Goal: Task Accomplishment & Management: Complete application form

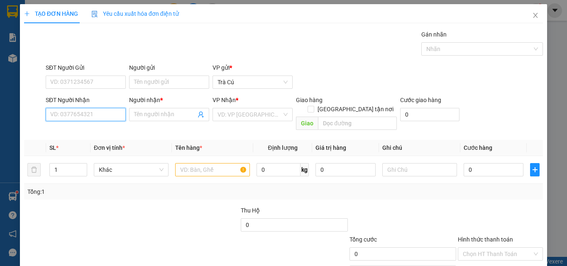
click at [103, 110] on input "SĐT Người Nhận" at bounding box center [86, 114] width 80 height 13
type input "02837510076"
click at [91, 133] on div "02837510076 - LABO ASIA" at bounding box center [84, 131] width 69 height 9
type input "LABO ASIA"
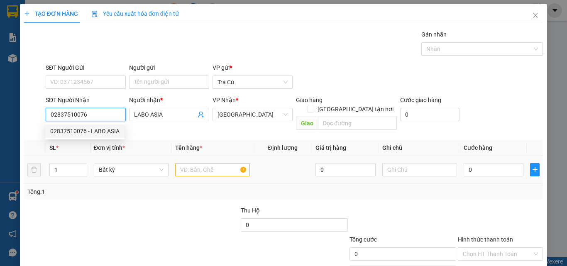
type input "02837510076"
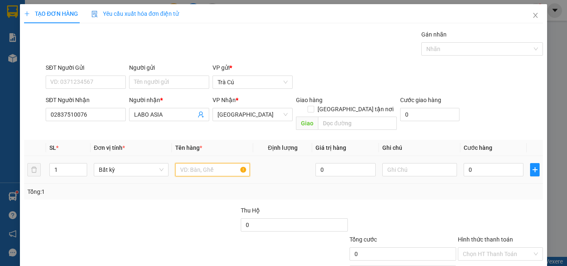
click at [182, 164] on input "text" at bounding box center [212, 169] width 75 height 13
type input "HỘP"
click at [488, 169] on div "0" at bounding box center [494, 169] width 60 height 17
click at [487, 165] on input "0" at bounding box center [494, 169] width 60 height 13
type input "2"
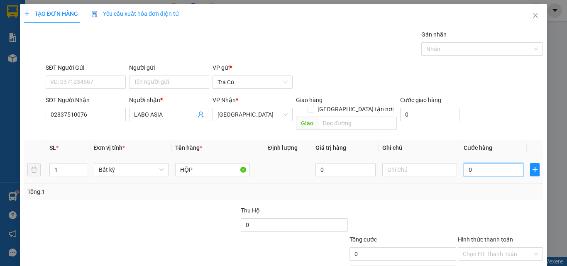
type input "2"
type input "20"
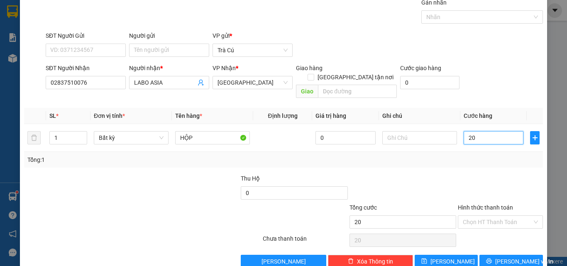
scroll to position [41, 0]
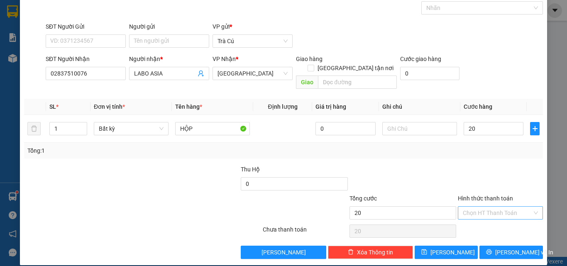
type input "20.000"
click at [501, 207] on input "Hình thức thanh toán" at bounding box center [497, 213] width 69 height 12
click at [495, 222] on div "Tại văn phòng" at bounding box center [495, 220] width 74 height 9
type input "0"
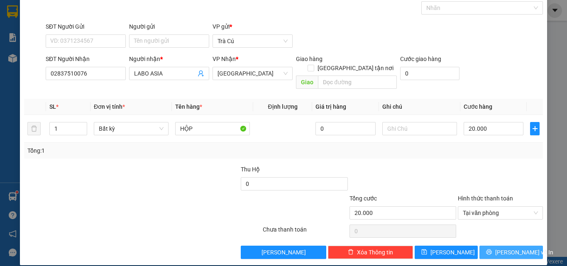
click at [506, 249] on button "[PERSON_NAME] và In" at bounding box center [511, 252] width 64 height 13
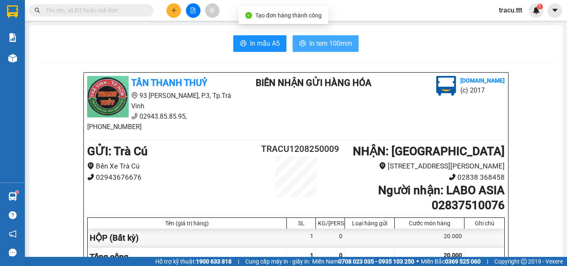
click at [337, 50] on button "In tem 100mm" at bounding box center [326, 43] width 66 height 17
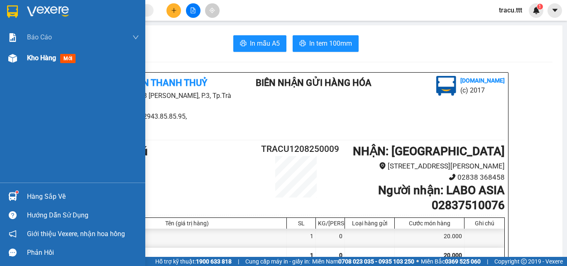
click at [39, 56] on span "Kho hàng" at bounding box center [41, 58] width 29 height 8
